Goal: Obtain resource: Download file/media

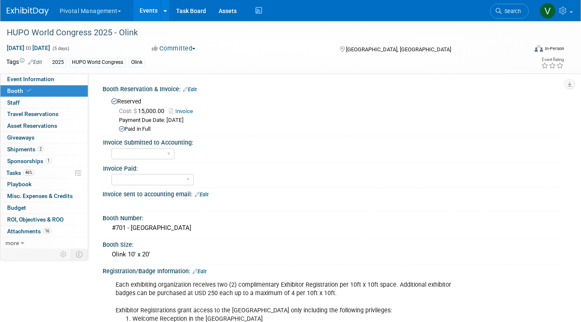
click at [153, 10] on link "Events" at bounding box center [148, 10] width 31 height 21
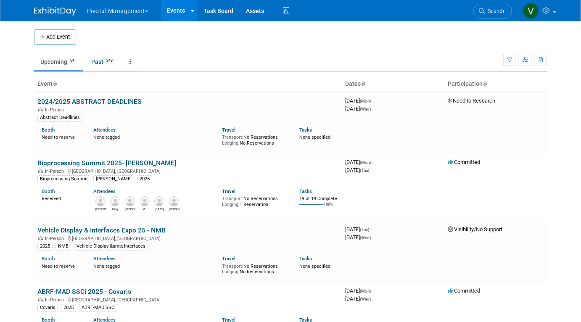
scroll to position [1065, 0]
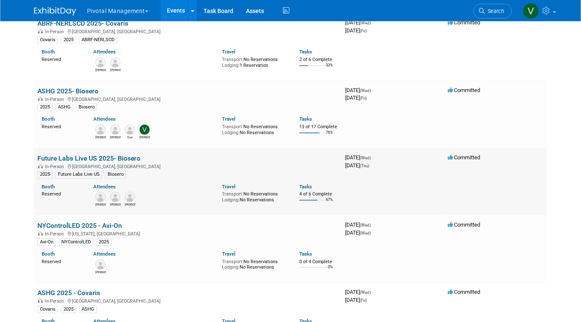
click at [85, 160] on link "Future Labs Live US 2025- Biosero" at bounding box center [88, 158] width 103 height 8
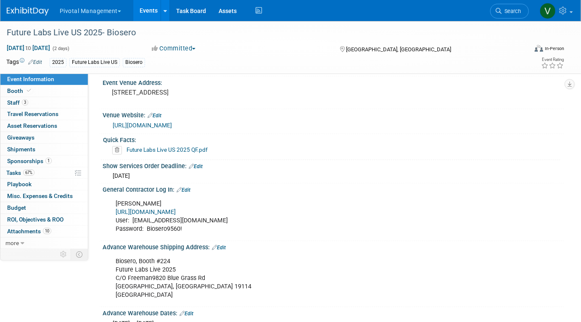
scroll to position [608, 0]
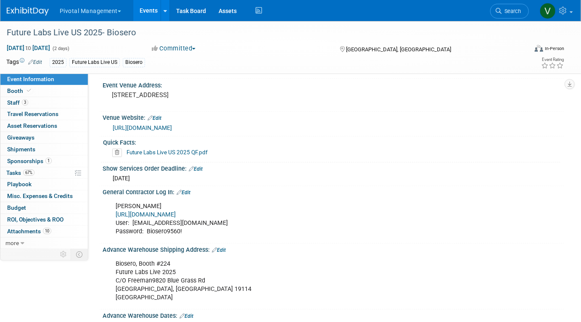
click at [194, 149] on link "Future Labs Live US 2025 QF.pdf" at bounding box center [167, 152] width 81 height 7
